Goal: Task Accomplishment & Management: Manage account settings

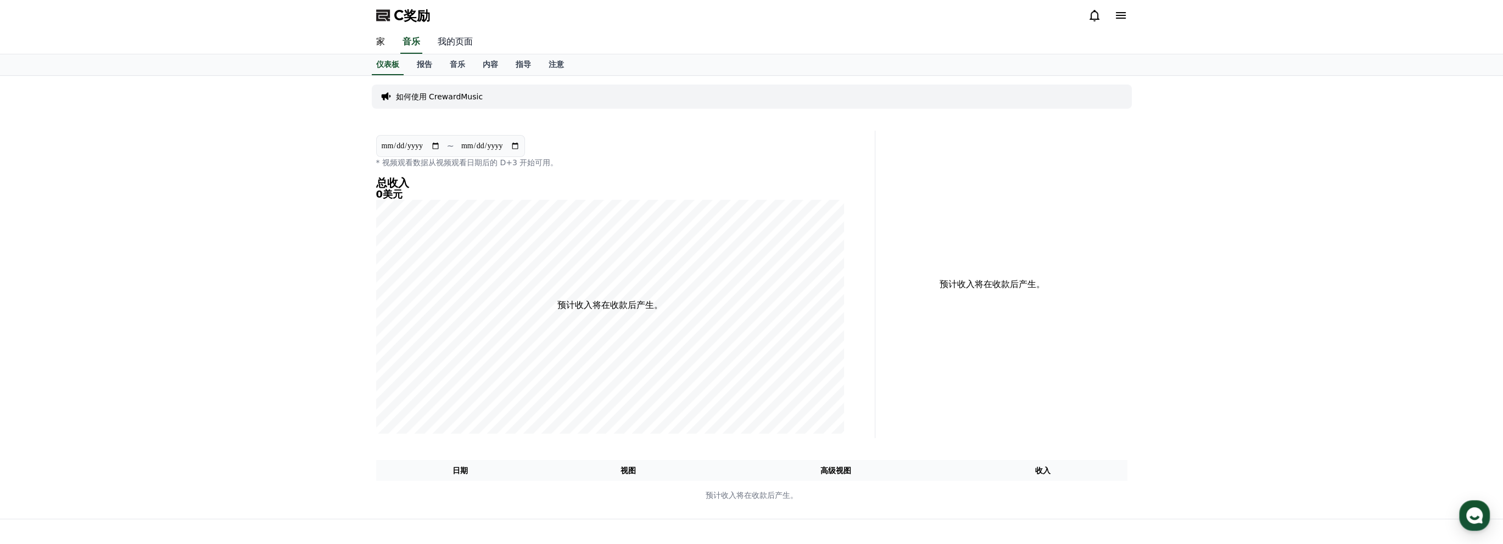
click at [456, 41] on font "我的页面" at bounding box center [455, 41] width 35 height 10
select select "**********"
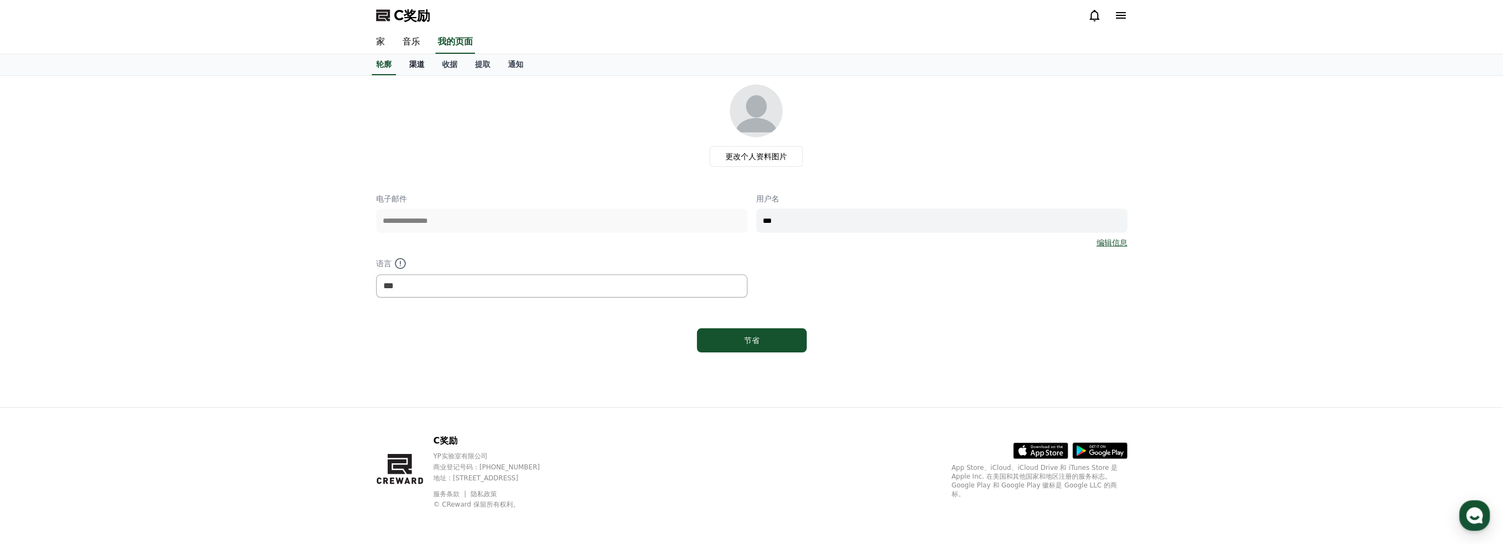
click at [418, 62] on font "渠道" at bounding box center [416, 64] width 15 height 9
